Goal: Information Seeking & Learning: Learn about a topic

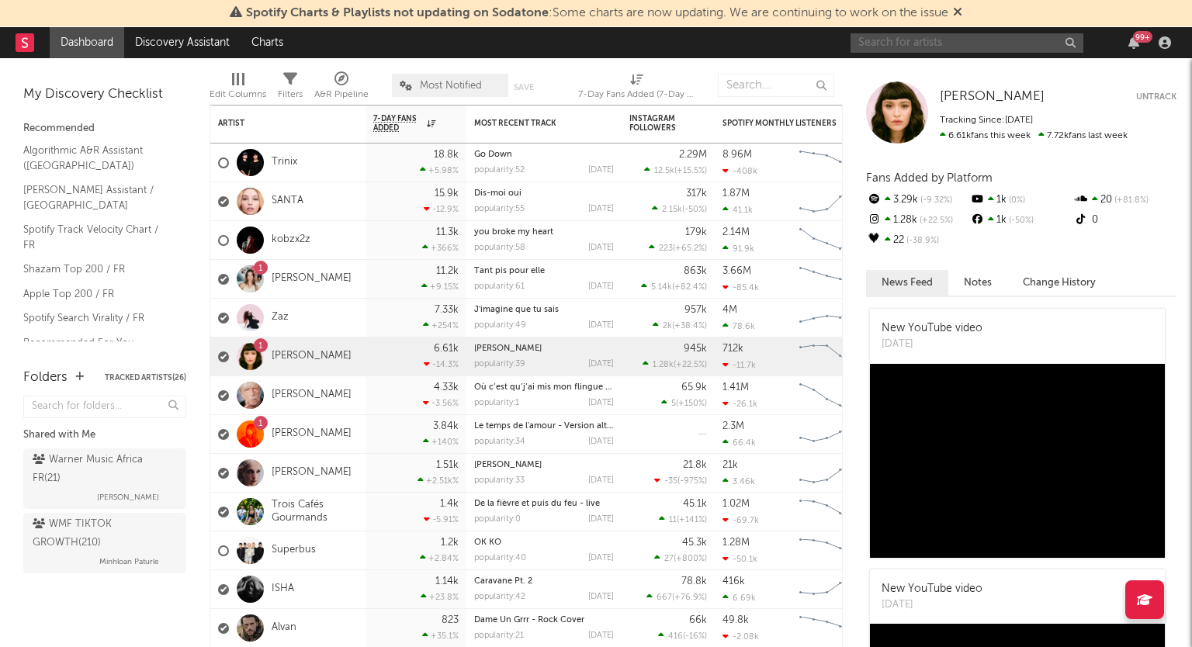
click at [905, 44] on input "text" at bounding box center [967, 42] width 233 height 19
click at [293, 276] on link "[PERSON_NAME]" at bounding box center [312, 278] width 80 height 13
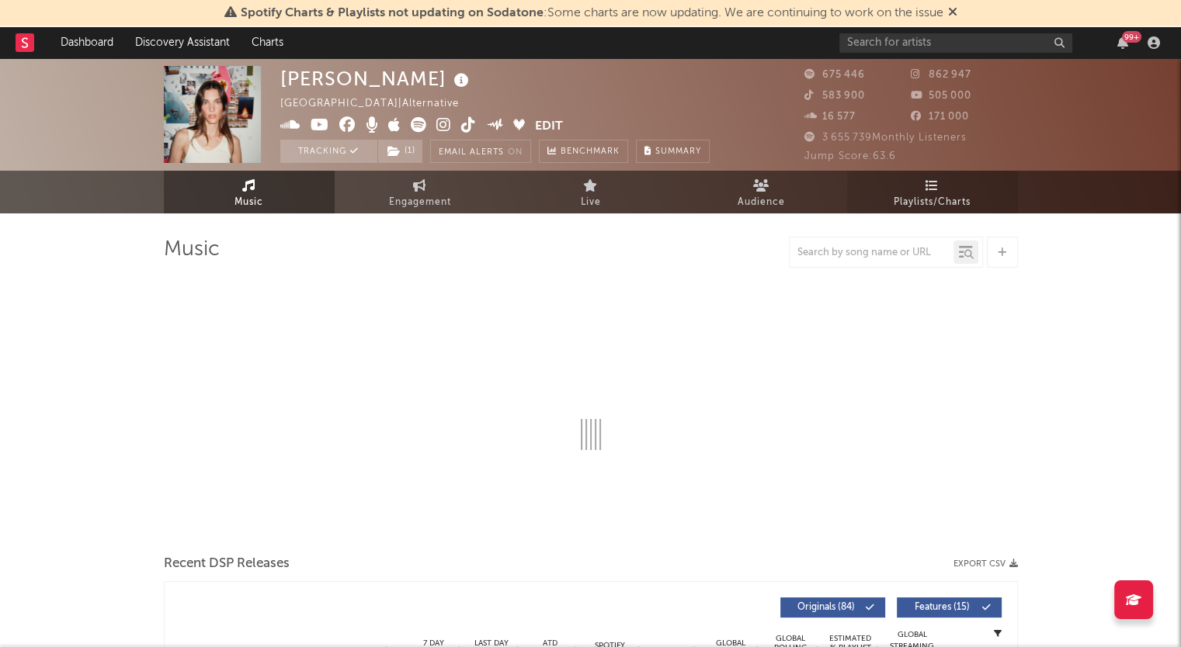
click at [931, 193] on span "Playlists/Charts" at bounding box center [932, 202] width 77 height 19
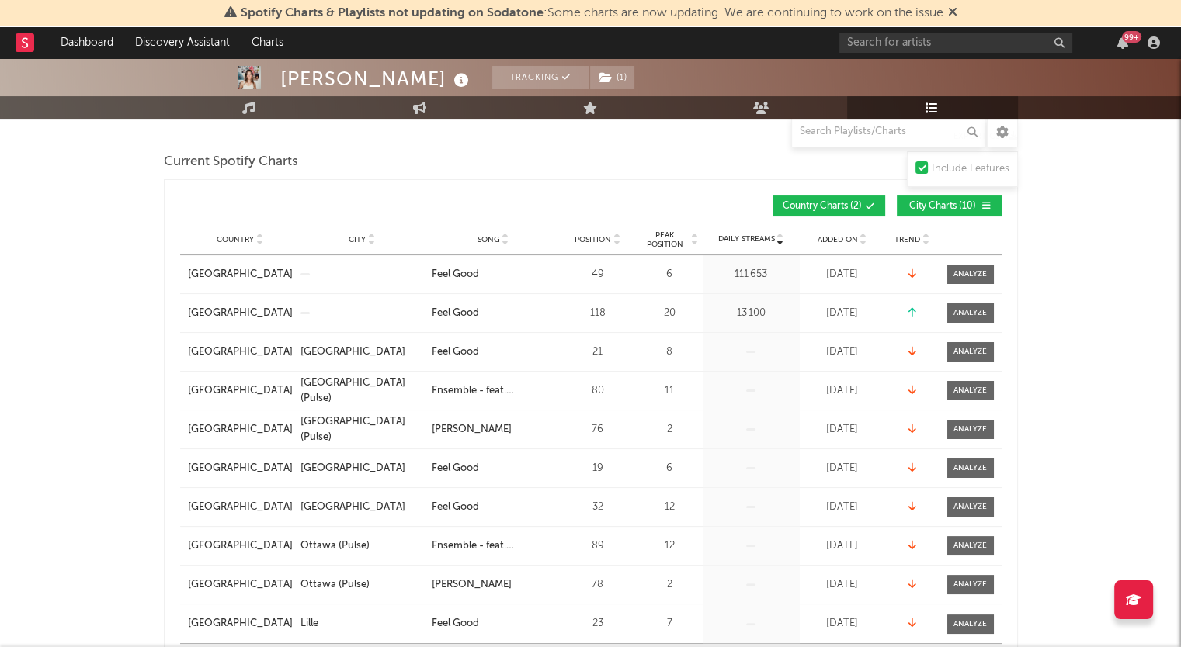
scroll to position [204, 0]
click at [840, 234] on span "Added On" at bounding box center [837, 238] width 40 height 9
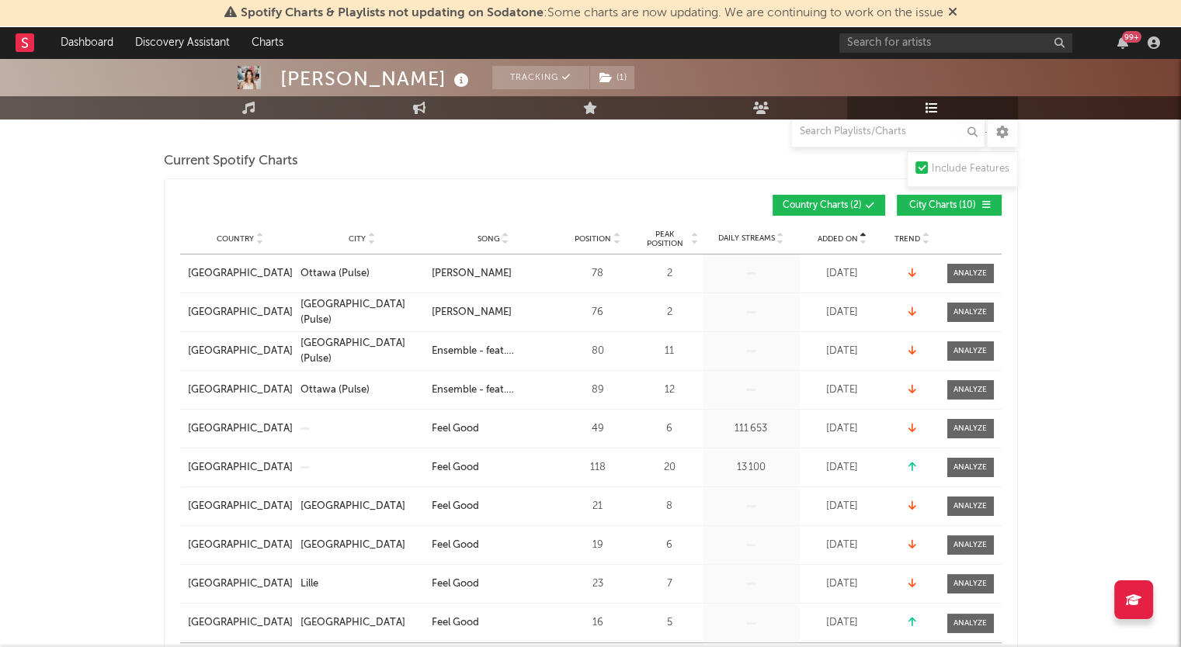
click at [840, 234] on span "Added On" at bounding box center [837, 238] width 40 height 9
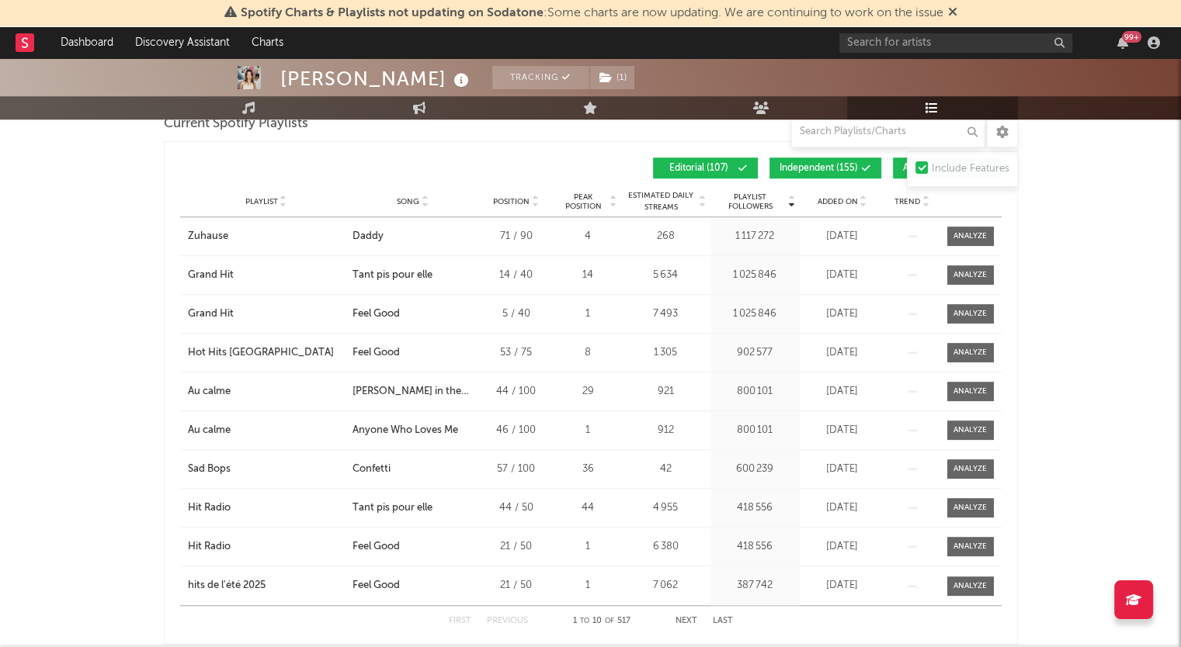
scroll to position [1058, 0]
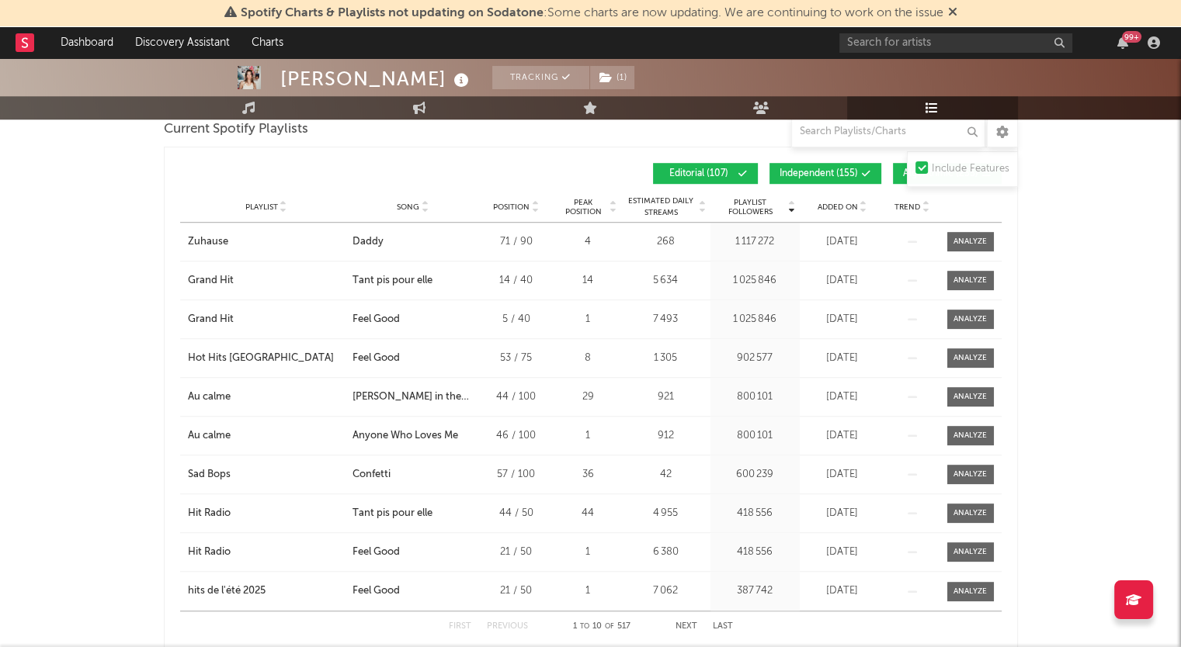
click at [832, 213] on div "Playlist City Song Position Peak Position Estimated Daily Streams Playlist Foll…" at bounding box center [590, 207] width 821 height 31
click at [829, 206] on span "Added On" at bounding box center [837, 207] width 40 height 9
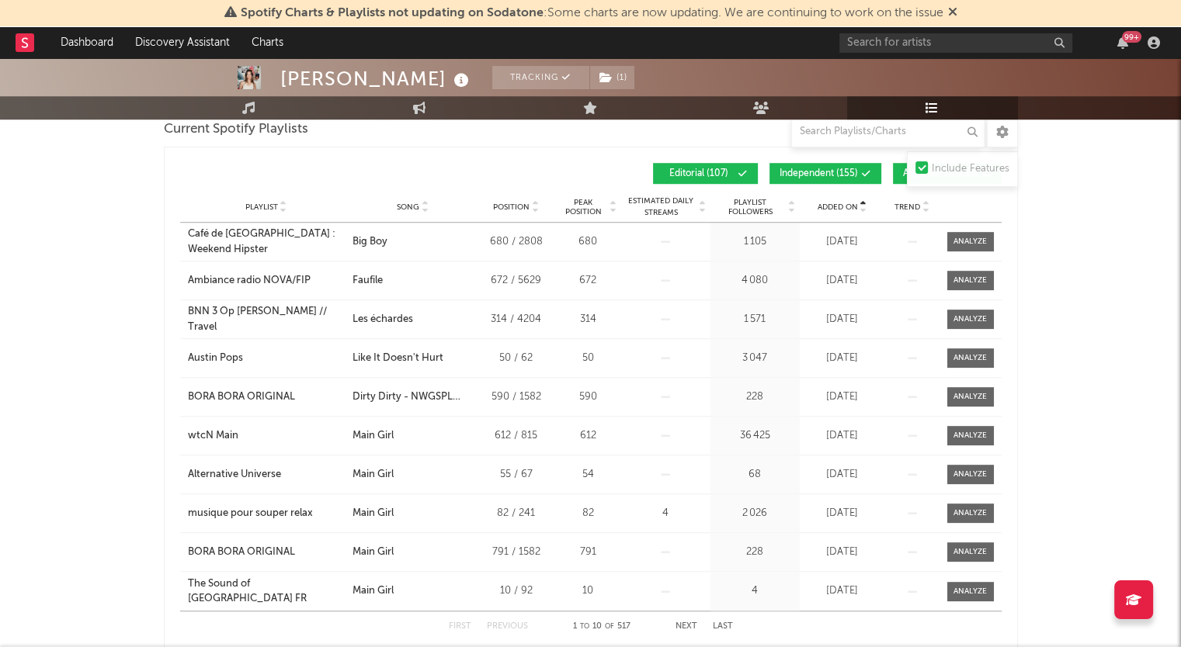
click at [829, 206] on span "Added On" at bounding box center [837, 207] width 40 height 9
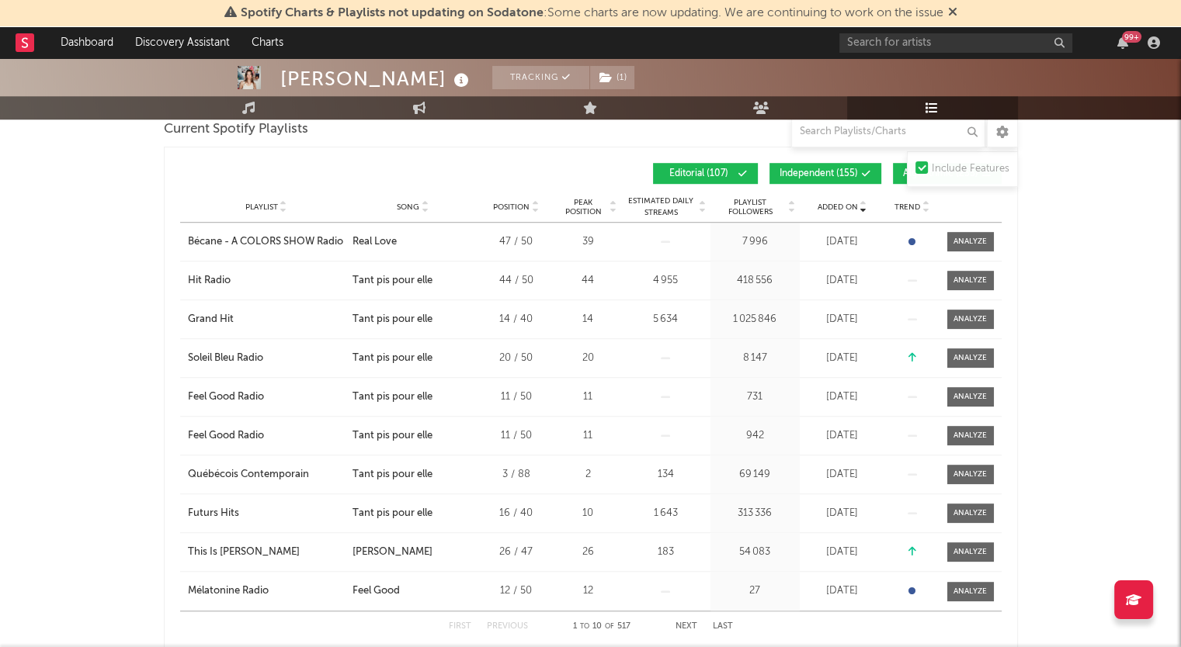
click at [829, 206] on span "Added On" at bounding box center [837, 207] width 40 height 9
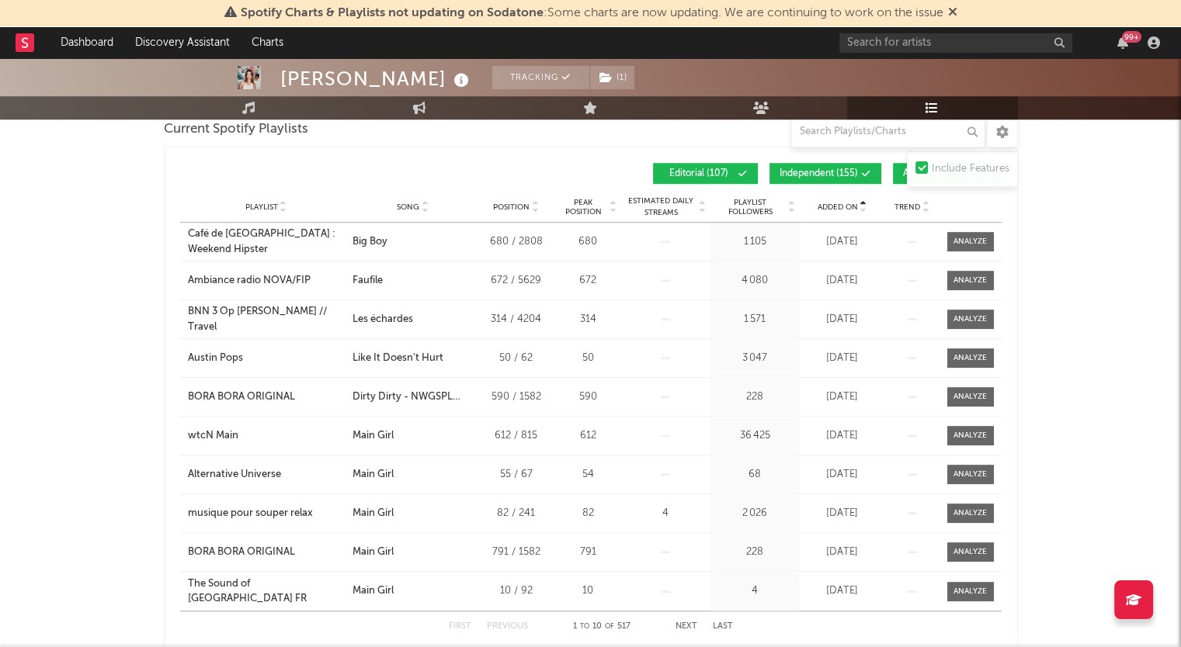
click at [829, 206] on span "Added On" at bounding box center [837, 207] width 40 height 9
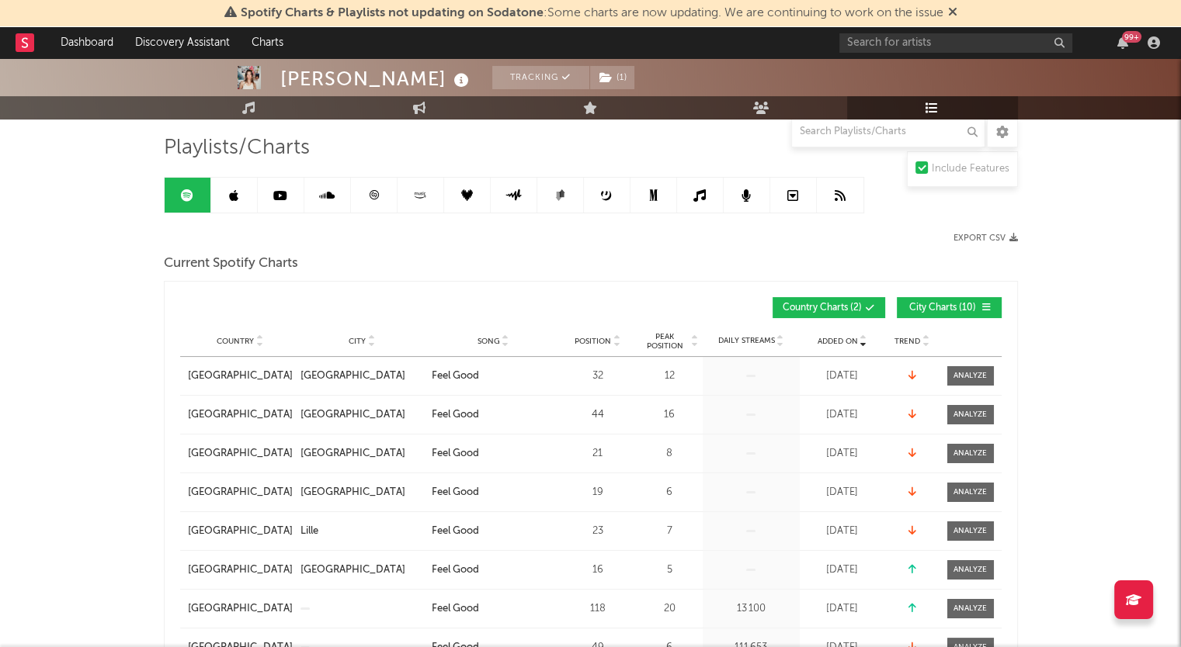
scroll to position [0, 0]
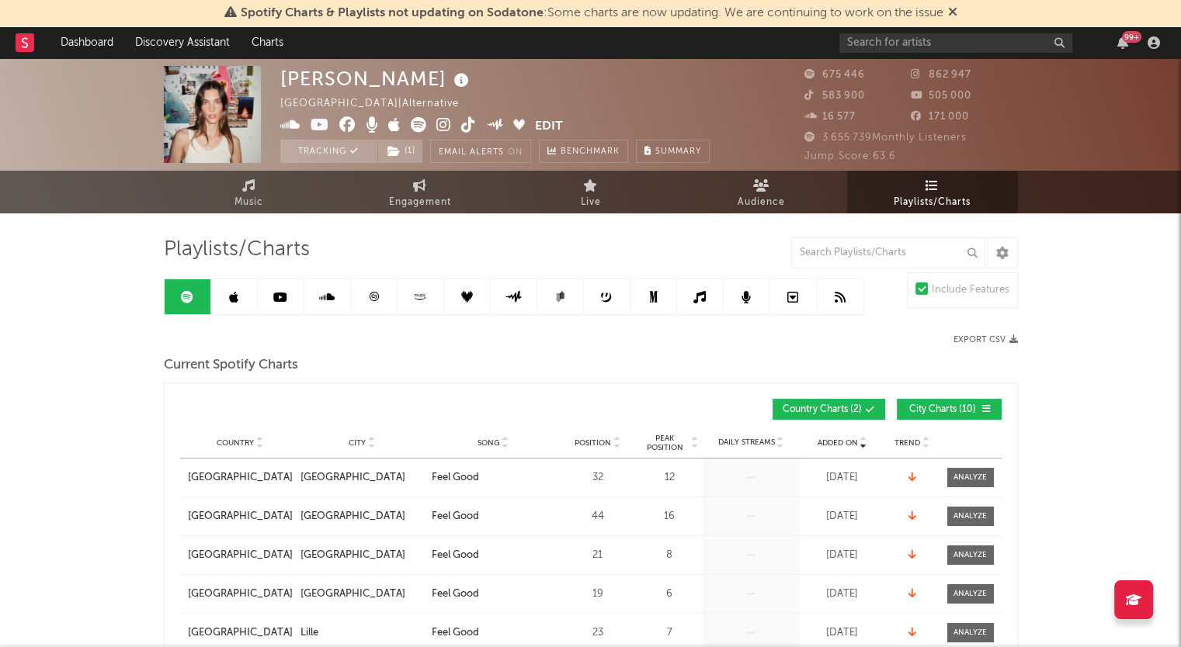
click at [241, 294] on link at bounding box center [234, 296] width 47 height 35
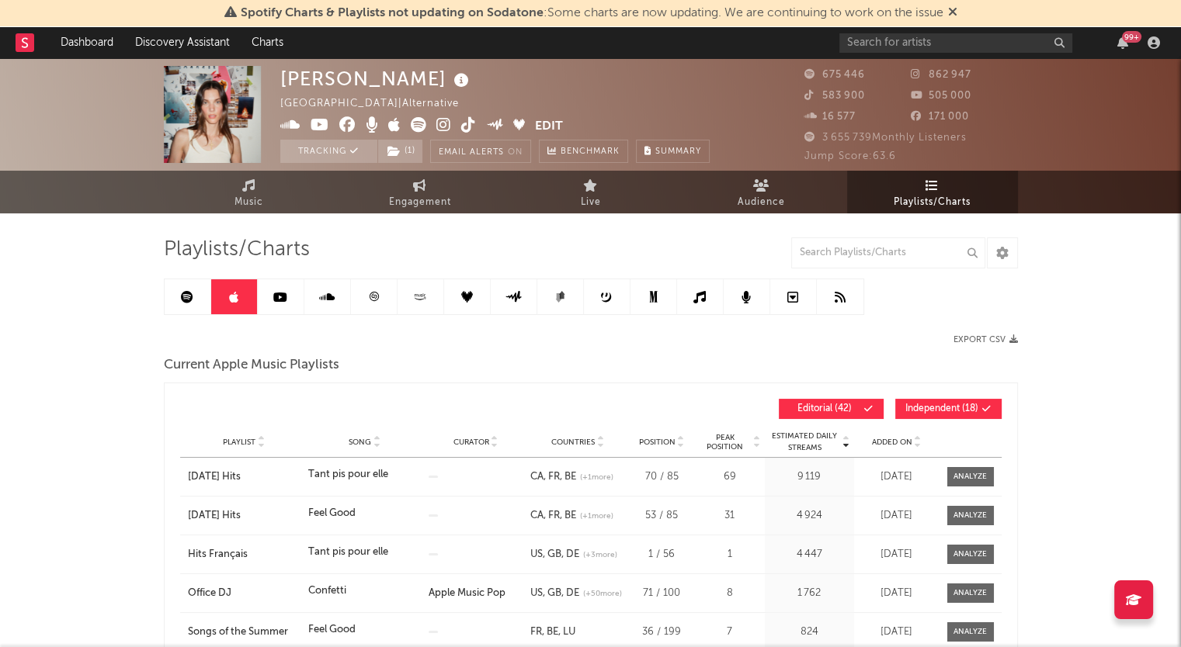
click at [376, 289] on link at bounding box center [374, 296] width 47 height 35
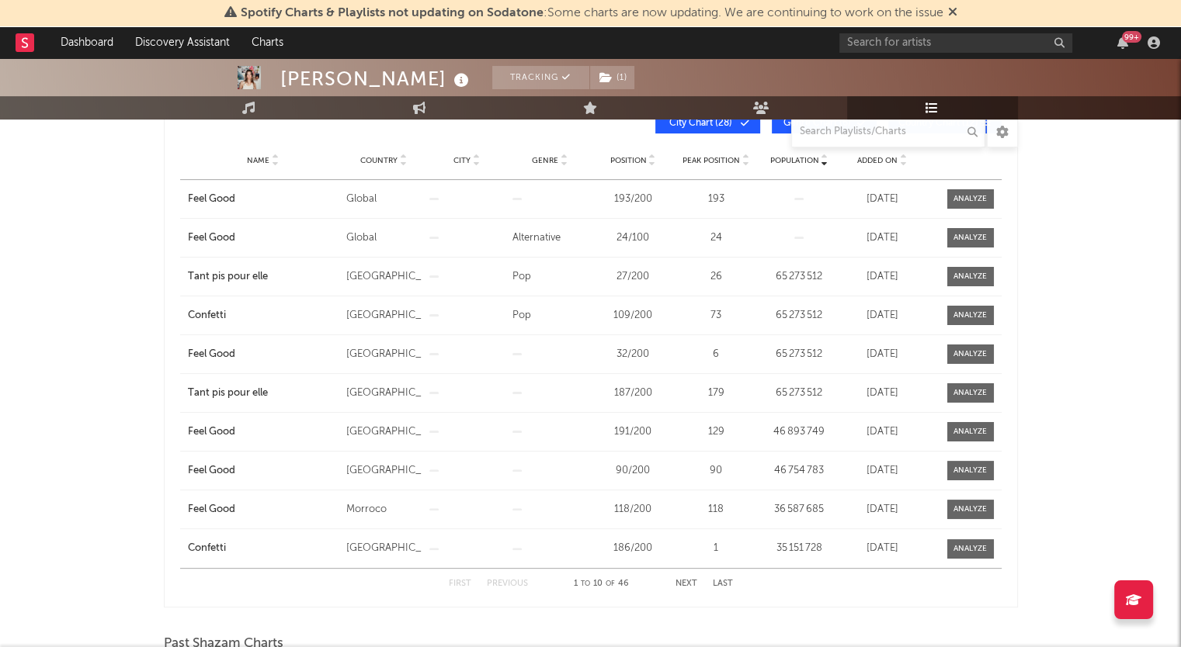
scroll to position [289, 0]
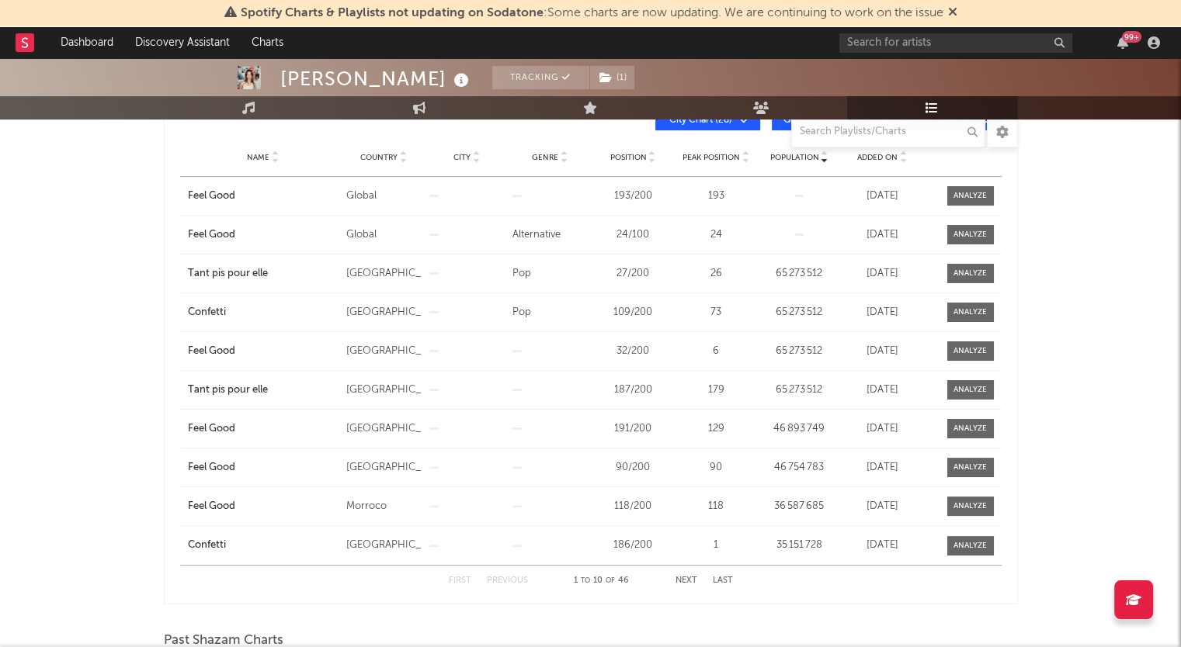
click at [870, 158] on span "Added On" at bounding box center [877, 157] width 40 height 9
click at [681, 581] on button "Next" at bounding box center [686, 581] width 22 height 9
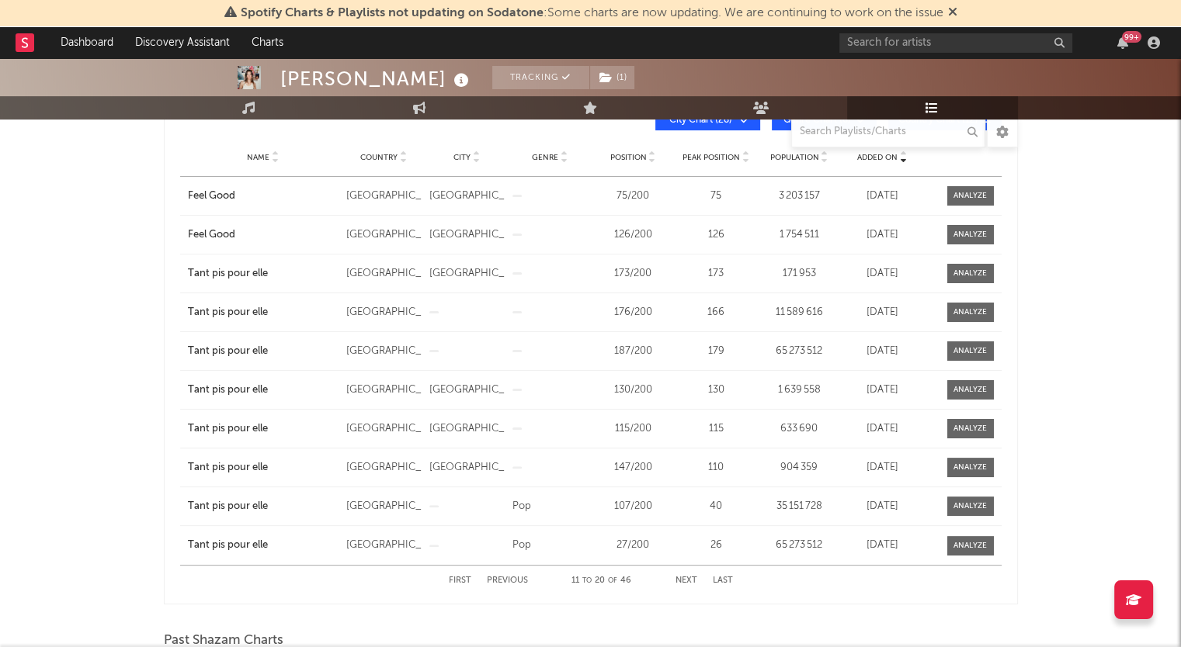
click at [516, 586] on div "First Previous 11 to 20 of 46 Next Last" at bounding box center [591, 581] width 284 height 30
click at [513, 577] on button "Previous" at bounding box center [507, 581] width 41 height 9
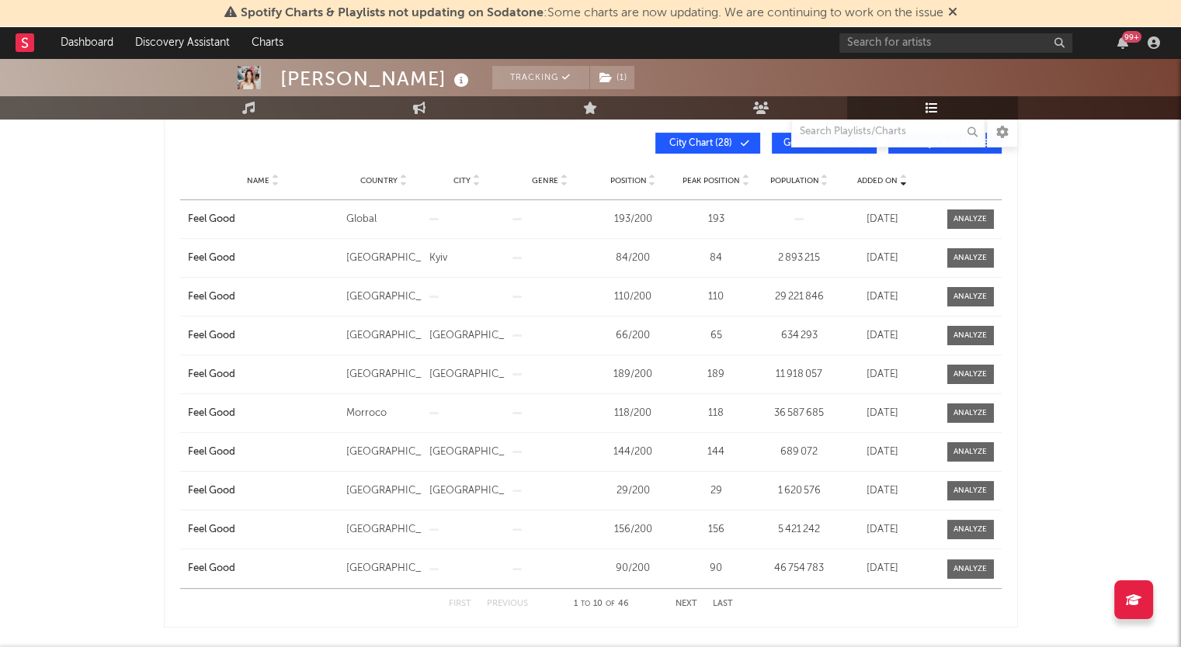
scroll to position [266, 0]
click at [686, 603] on button "Next" at bounding box center [686, 603] width 22 height 9
